Goal: Information Seeking & Learning: Learn about a topic

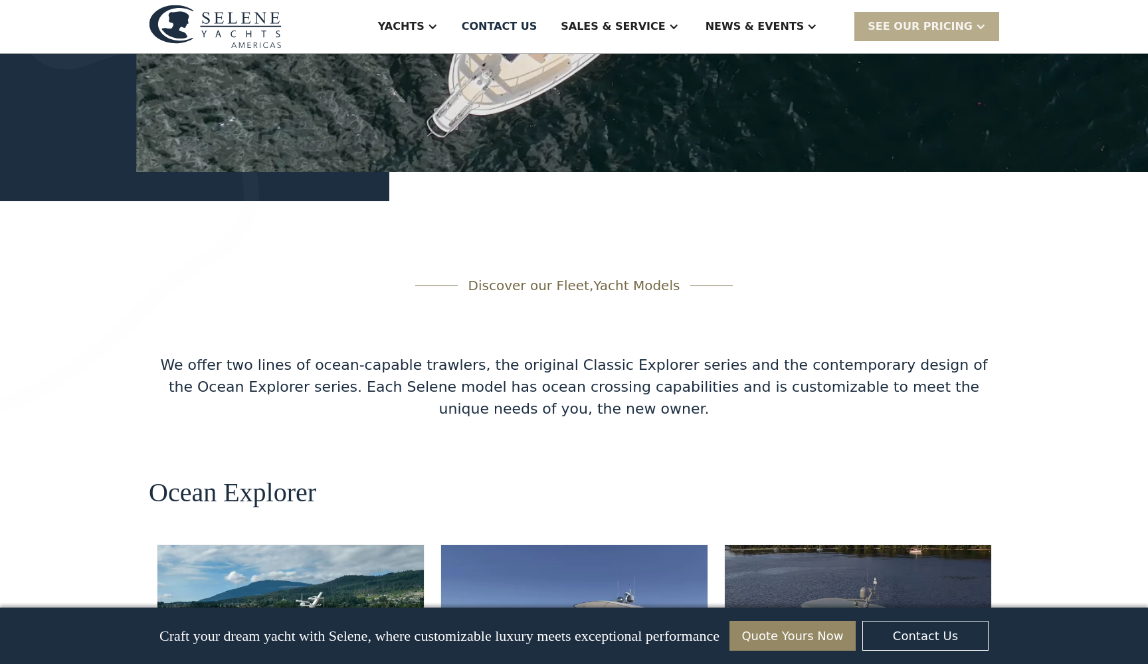
scroll to position [1996, 0]
click at [313, 545] on img at bounding box center [290, 624] width 266 height 159
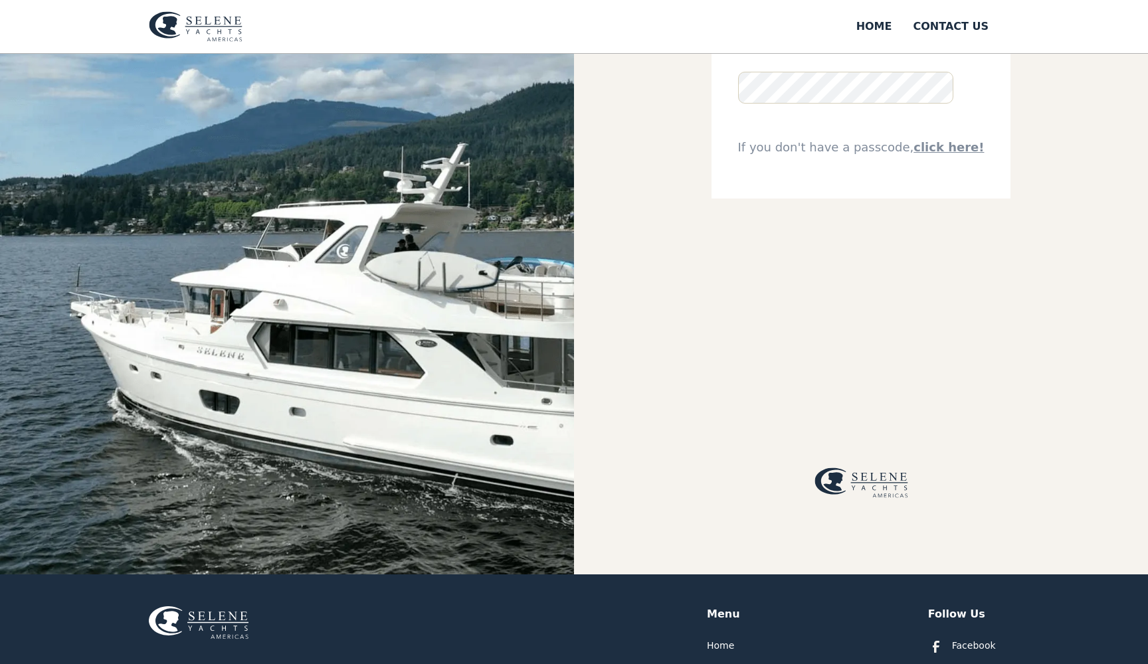
scroll to position [180, 0]
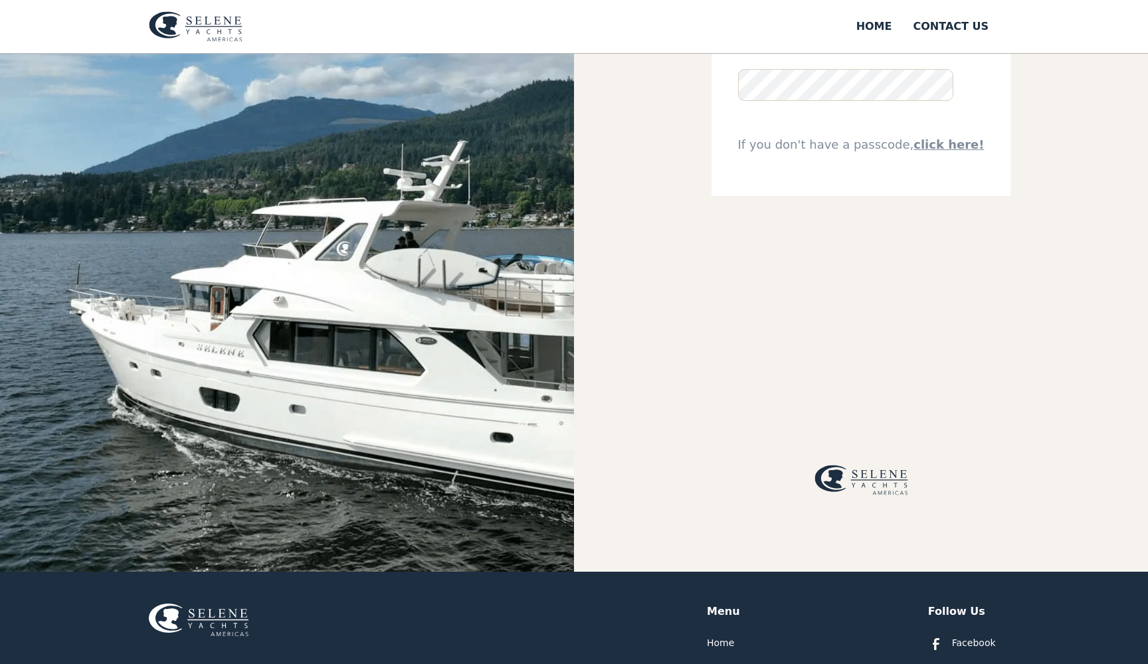
click at [282, 448] on img at bounding box center [287, 223] width 574 height 698
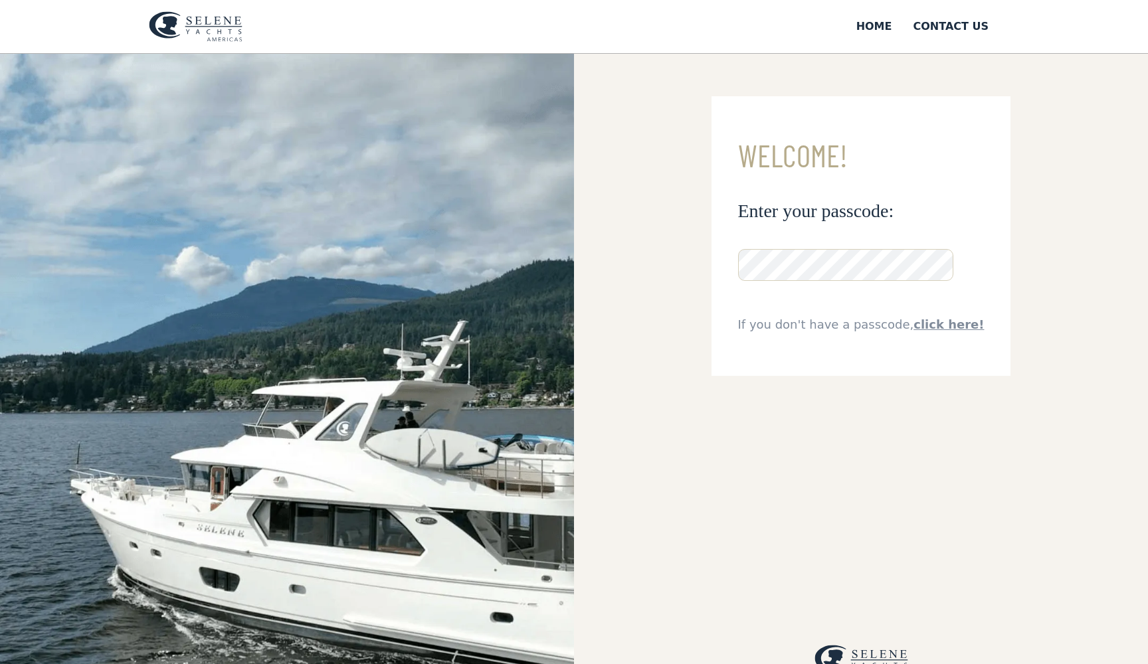
scroll to position [0, 0]
click at [948, 329] on link "click here!" at bounding box center [948, 324] width 70 height 14
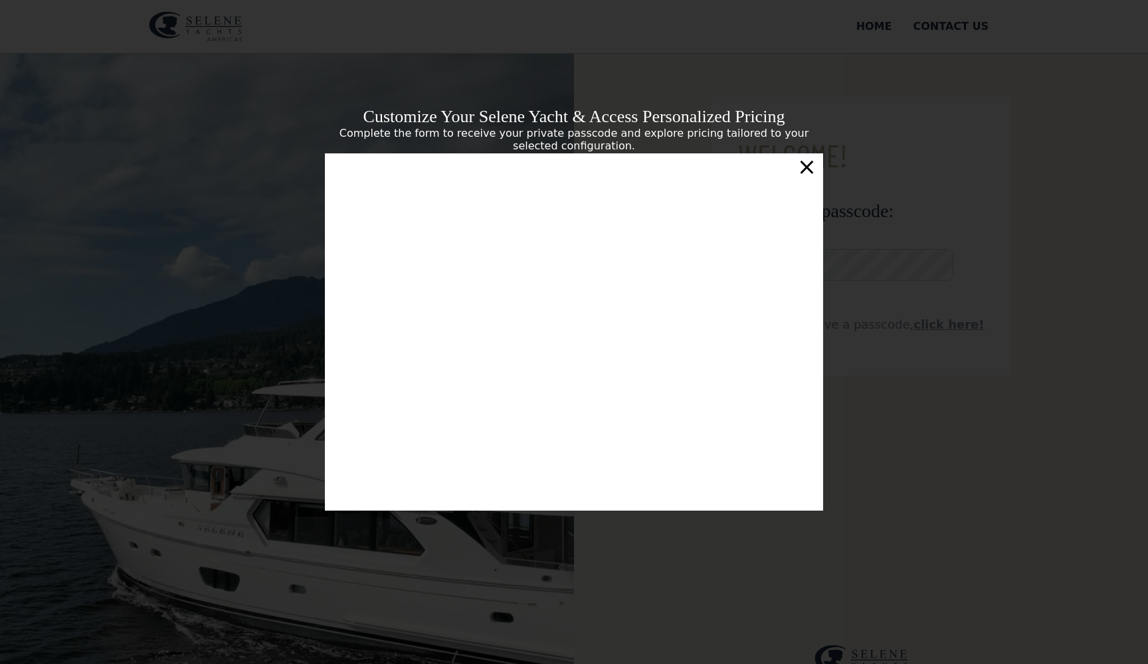
click at [804, 166] on div "×" at bounding box center [806, 166] width 19 height 27
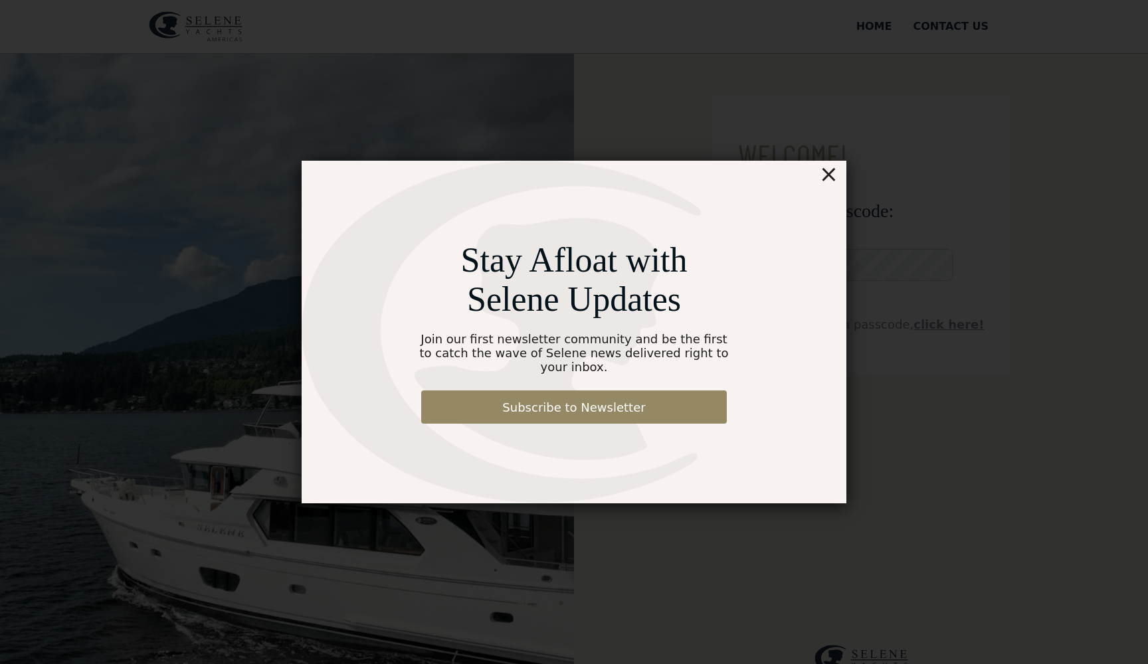
click at [831, 175] on div "×" at bounding box center [828, 174] width 19 height 27
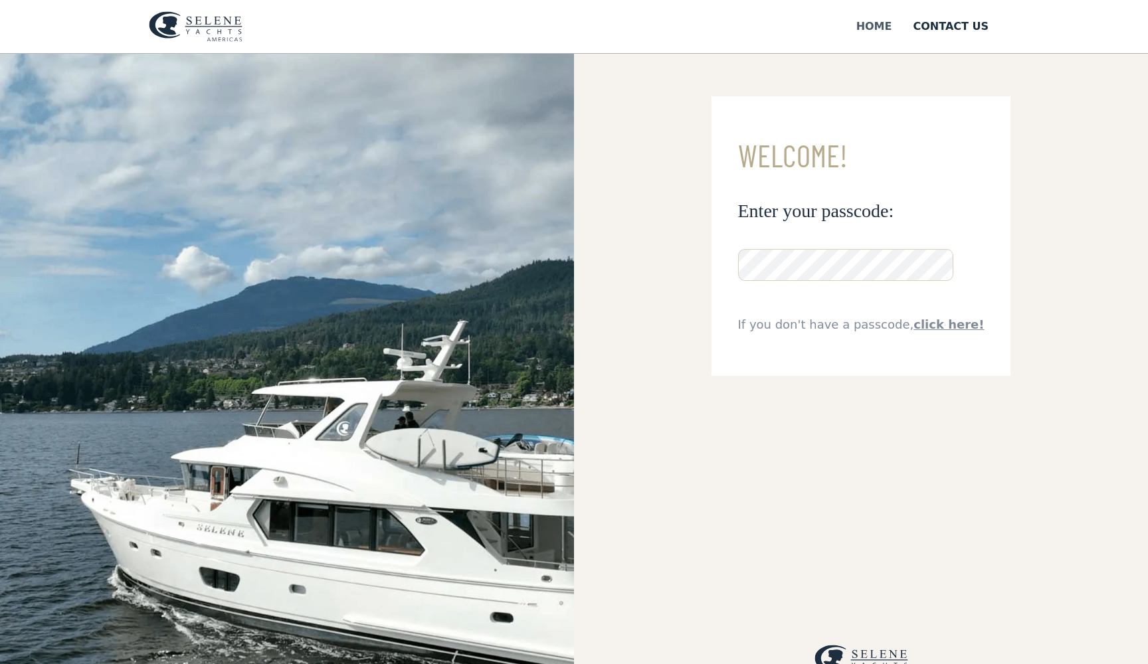
click at [876, 26] on div "Home" at bounding box center [874, 27] width 36 height 16
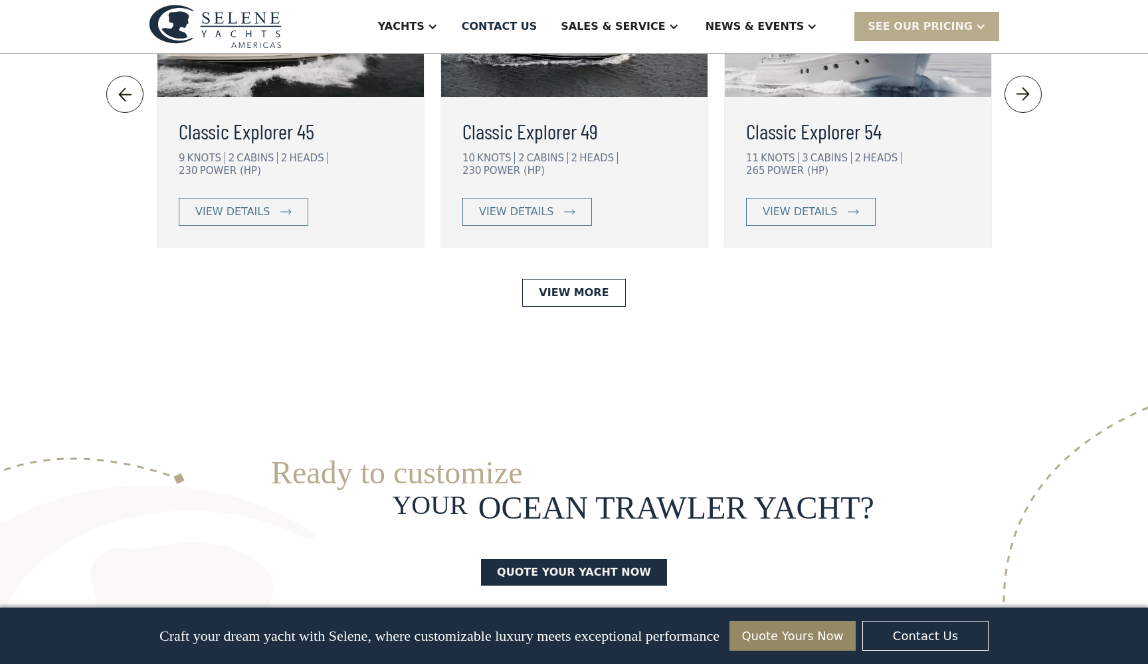
scroll to position [3104, 0]
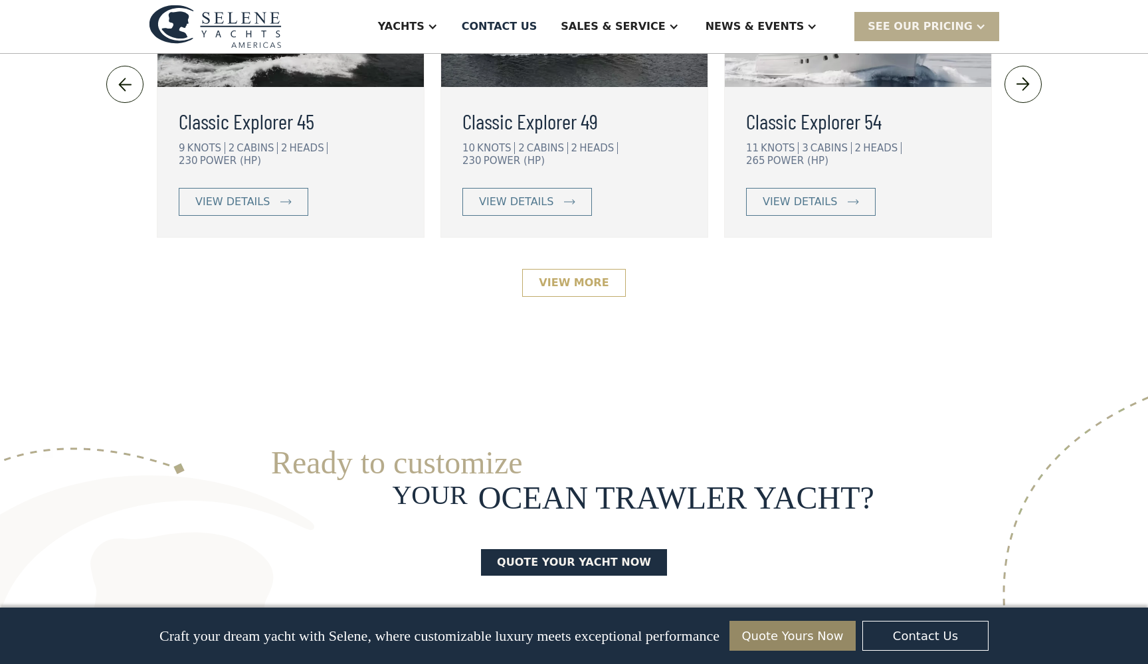
click at [587, 269] on link "View More" at bounding box center [573, 283] width 103 height 28
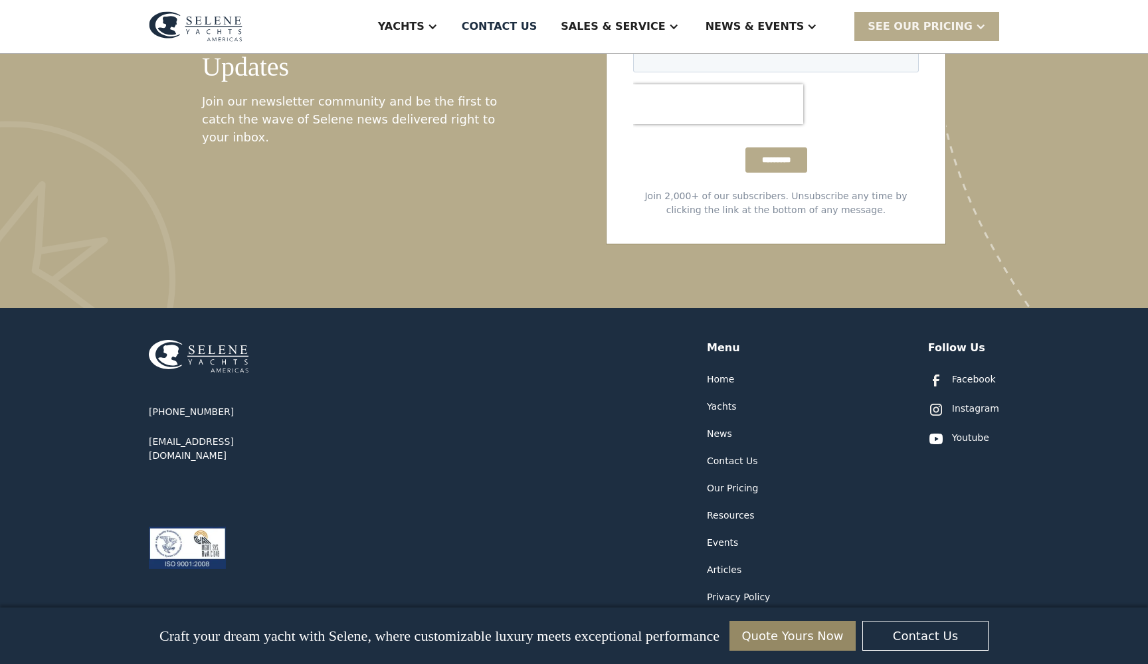
scroll to position [2568, 0]
